Goal: Task Accomplishment & Management: Manage account settings

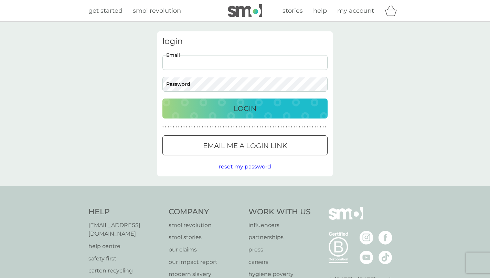
type input "[EMAIL_ADDRESS][DOMAIN_NAME]"
click at [229, 110] on div "Login" at bounding box center [244, 108] width 151 height 11
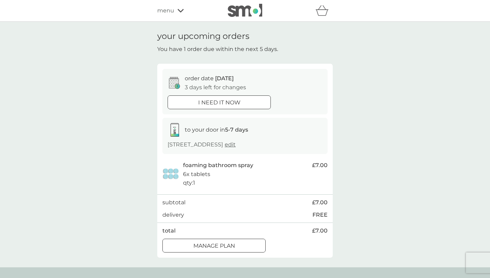
click at [237, 245] on div "Manage plan" at bounding box center [214, 245] width 103 height 9
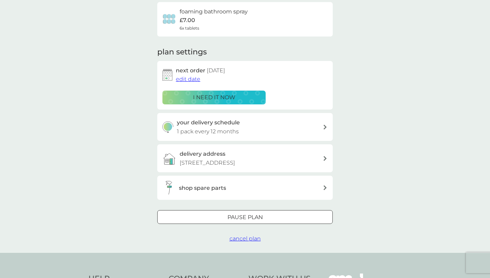
scroll to position [58, 0]
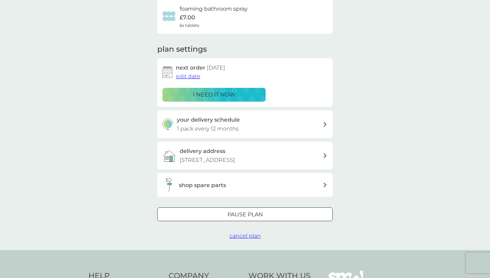
click at [247, 233] on span "cancel plan" at bounding box center [244, 235] width 31 height 7
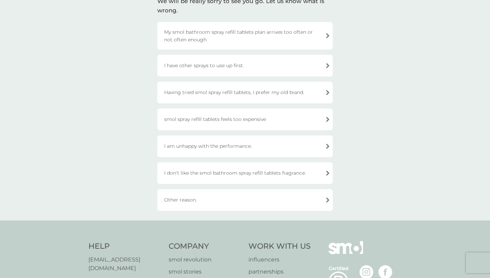
scroll to position [60, 0]
click at [267, 196] on div "Other reason." at bounding box center [244, 199] width 175 height 22
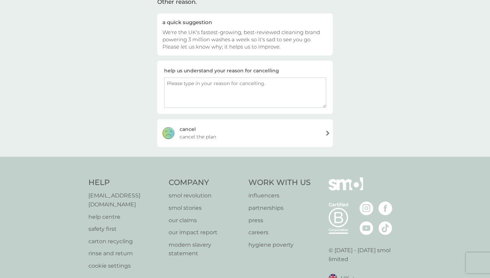
click at [277, 139] on div "cancel cancel the plan" at bounding box center [244, 133] width 175 height 28
